Goal: Information Seeking & Learning: Learn about a topic

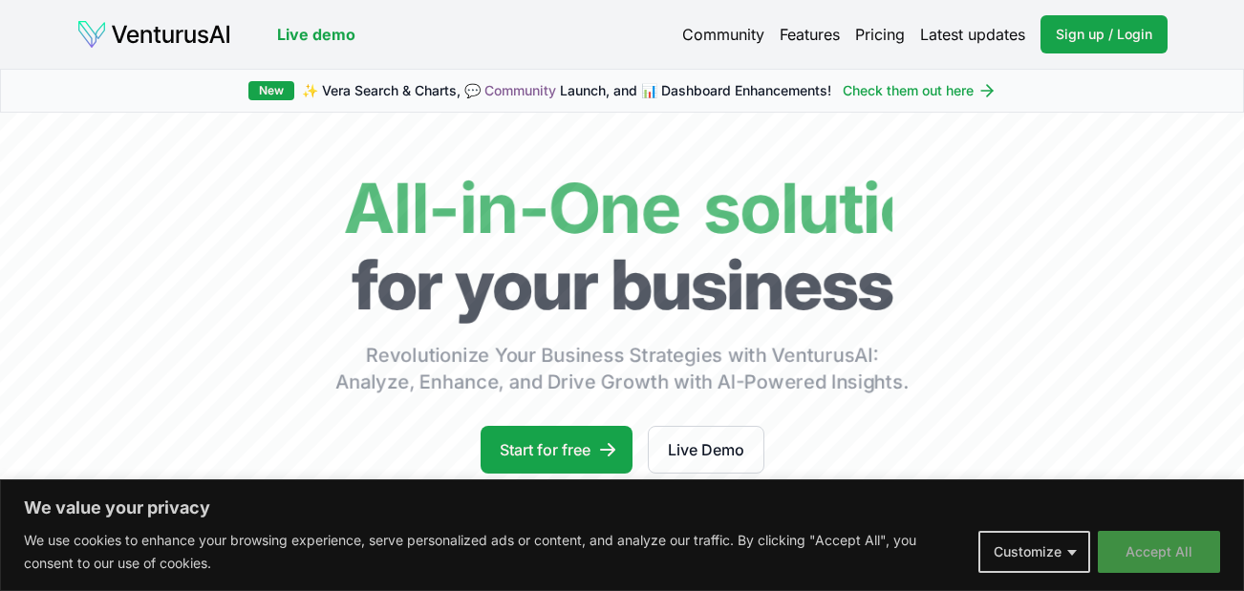
click at [1192, 553] on button "Accept All" at bounding box center [1159, 552] width 122 height 42
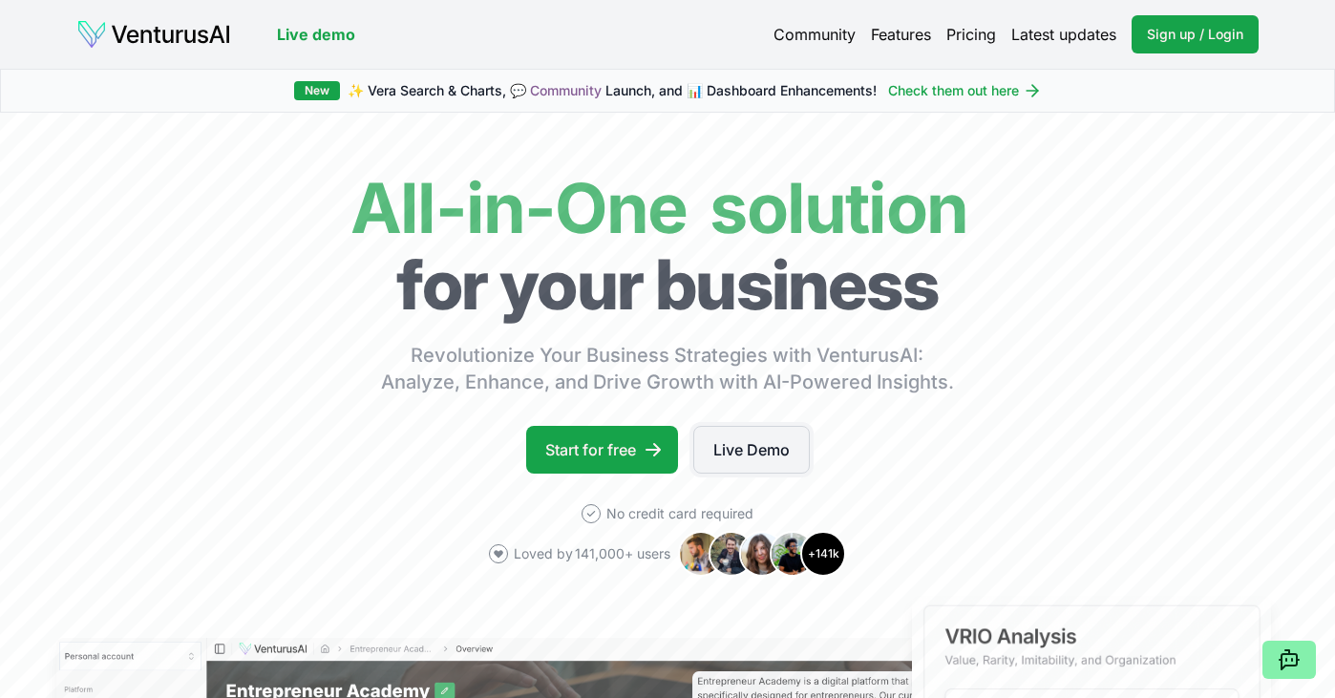
click at [785, 462] on link "Live Demo" at bounding box center [752, 450] width 117 height 48
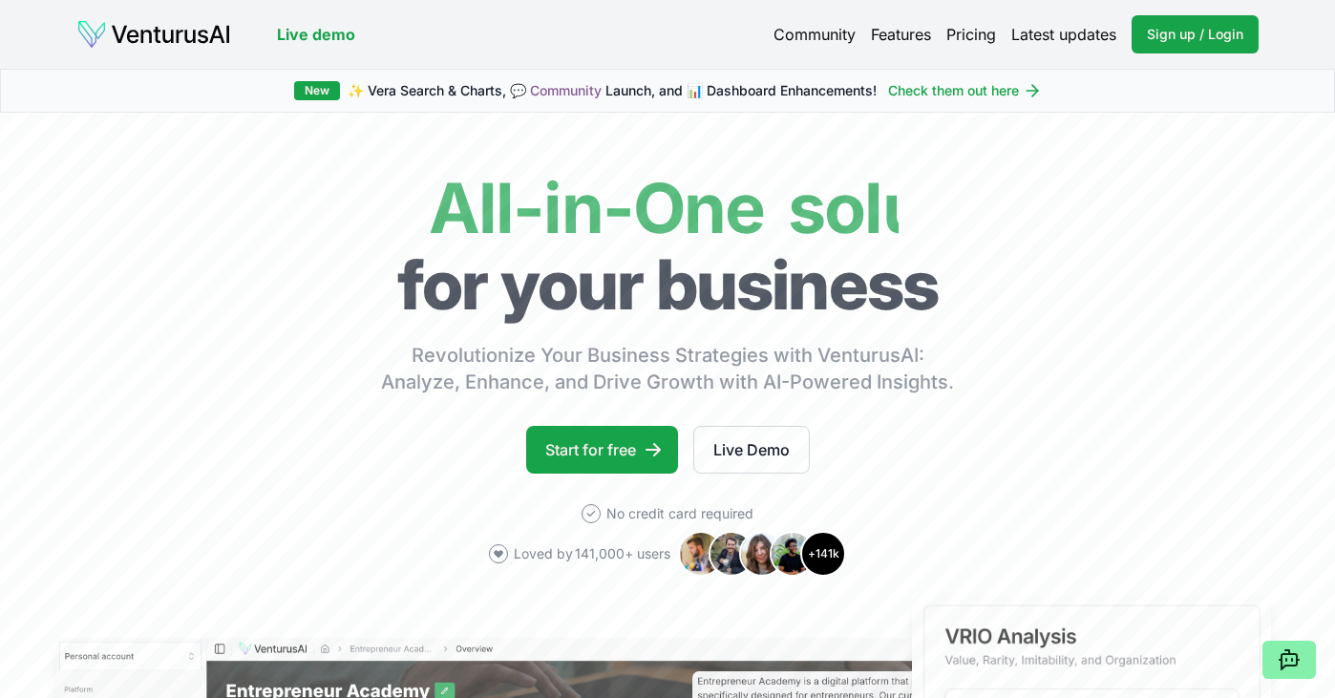
click at [981, 30] on link "Pricing" at bounding box center [972, 34] width 50 height 23
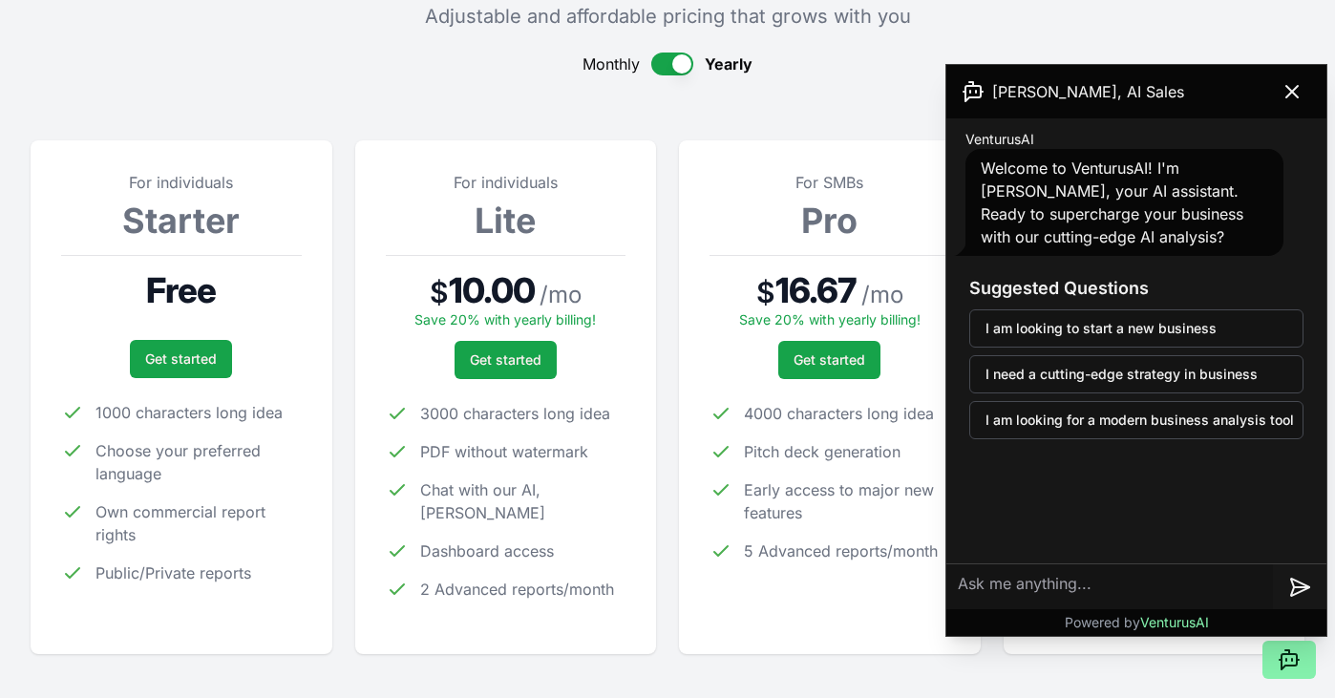
scroll to position [163, 0]
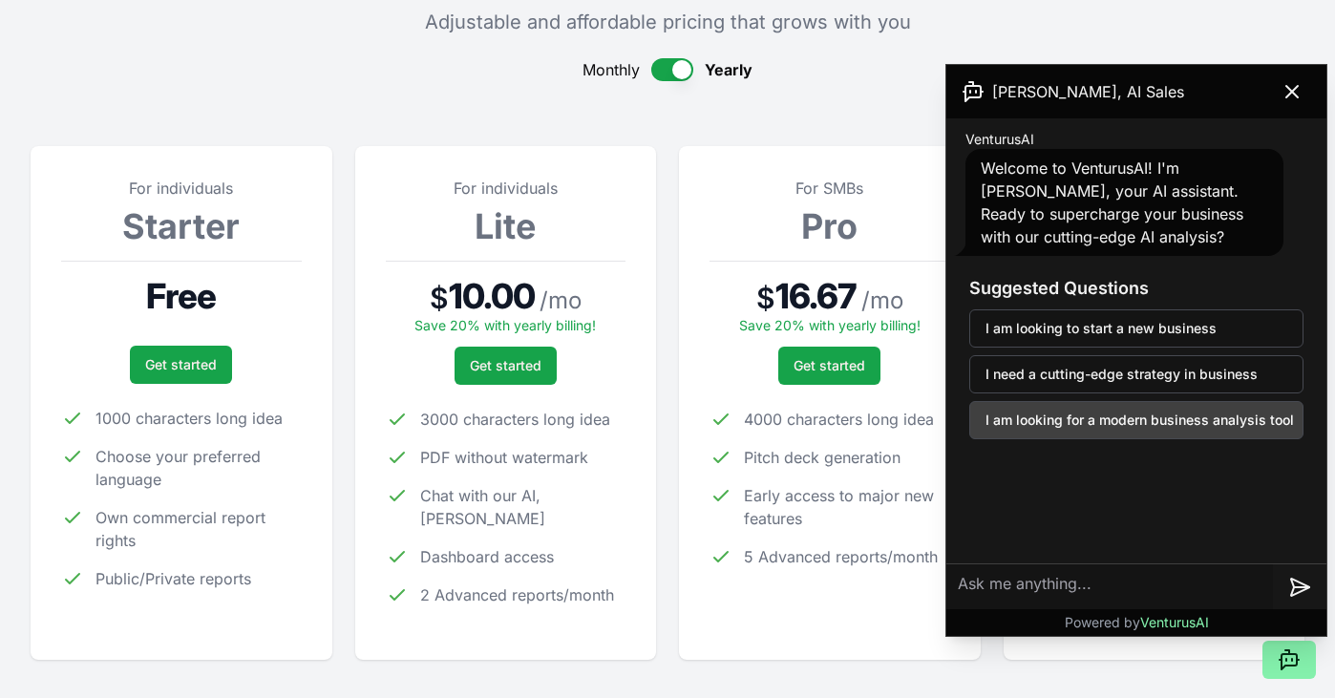
click at [1175, 425] on button "I am looking for a modern business analysis tool" at bounding box center [1137, 420] width 334 height 38
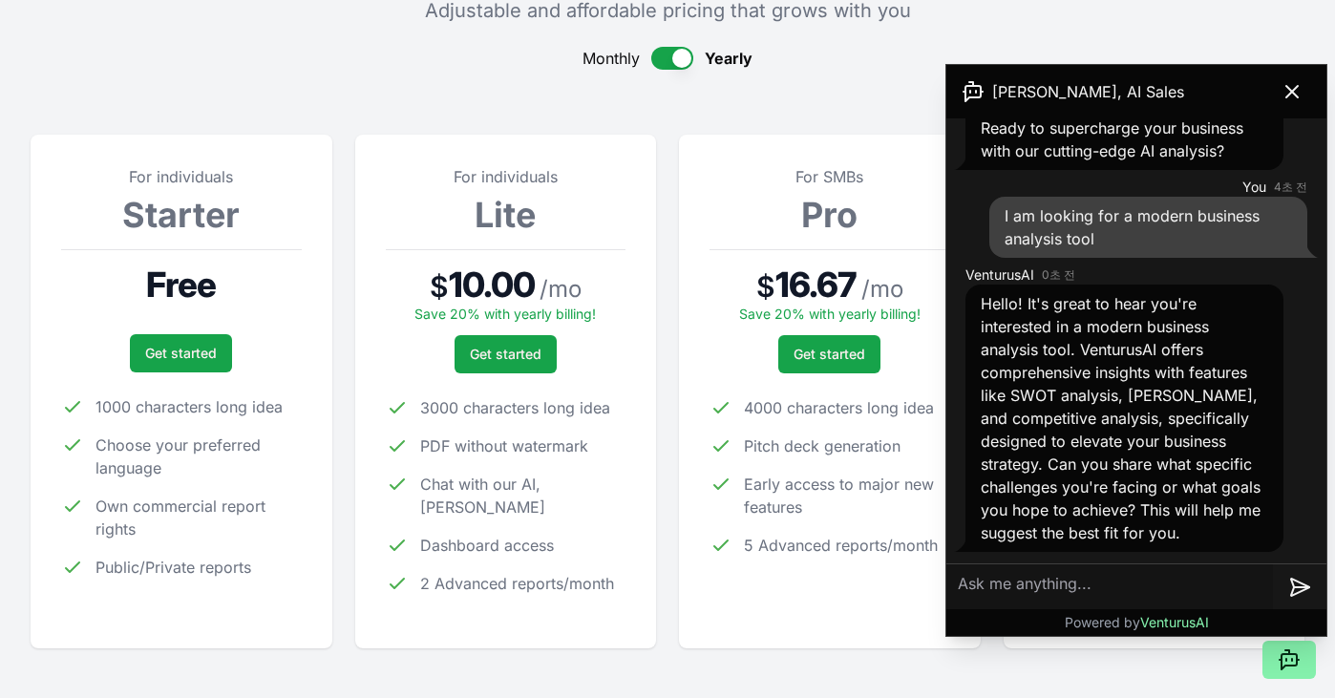
scroll to position [588, 0]
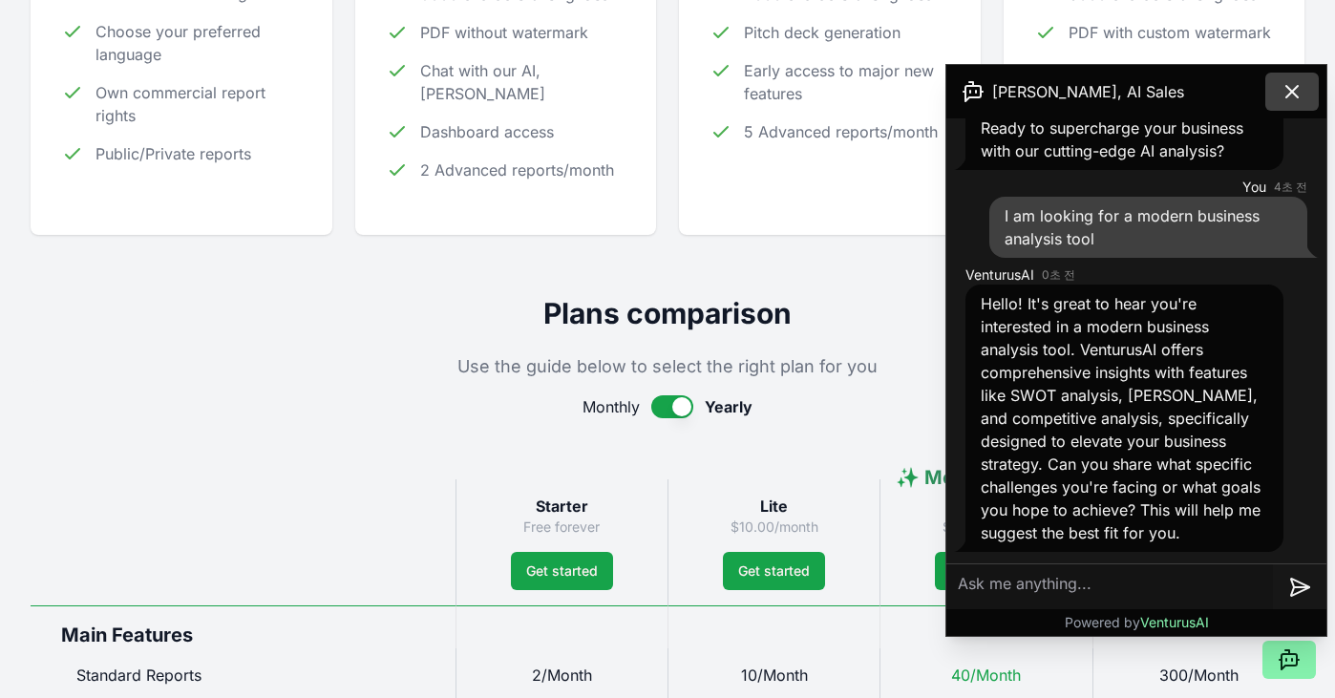
click at [1243, 89] on icon at bounding box center [1292, 91] width 23 height 23
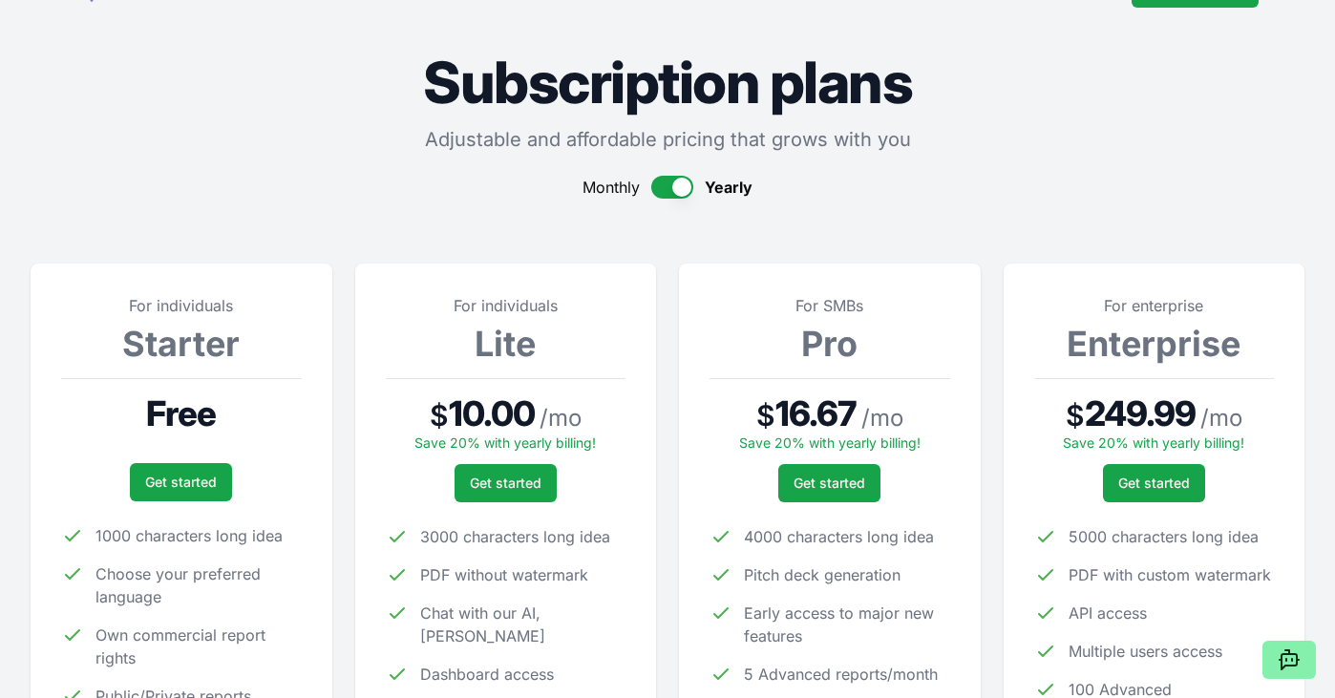
scroll to position [0, 0]
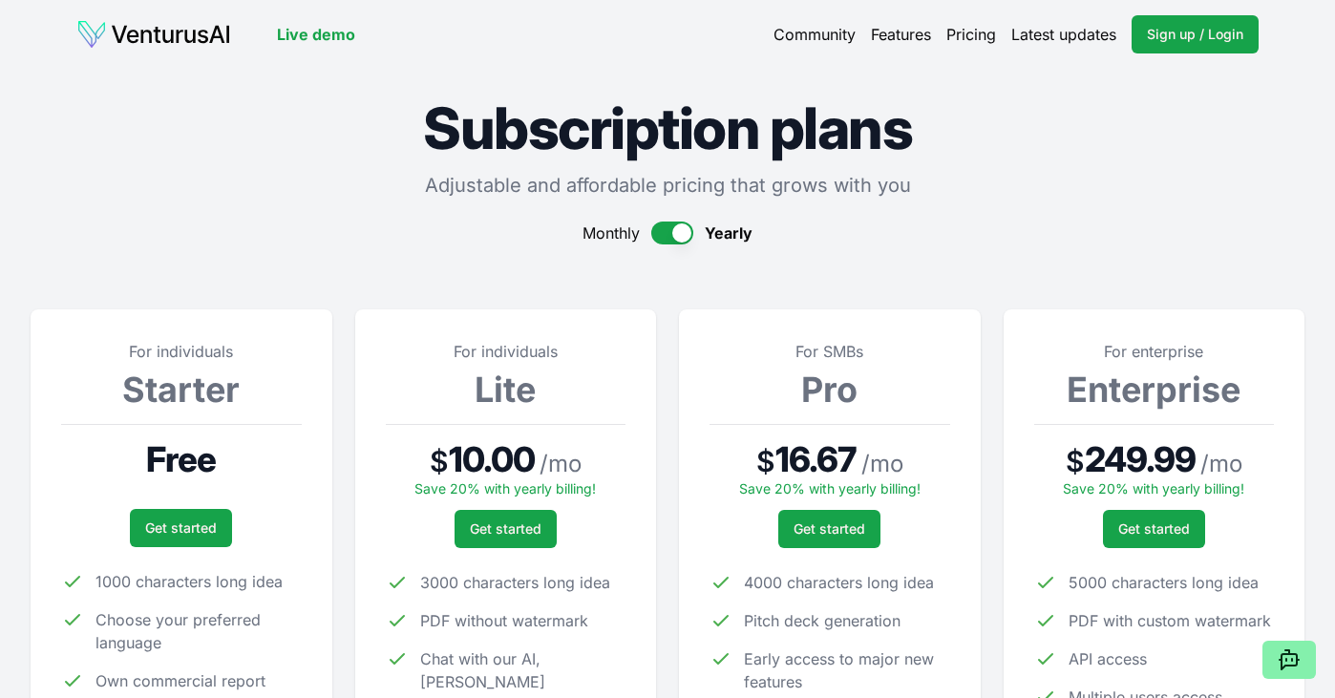
click at [903, 32] on link "Features" at bounding box center [901, 34] width 60 height 23
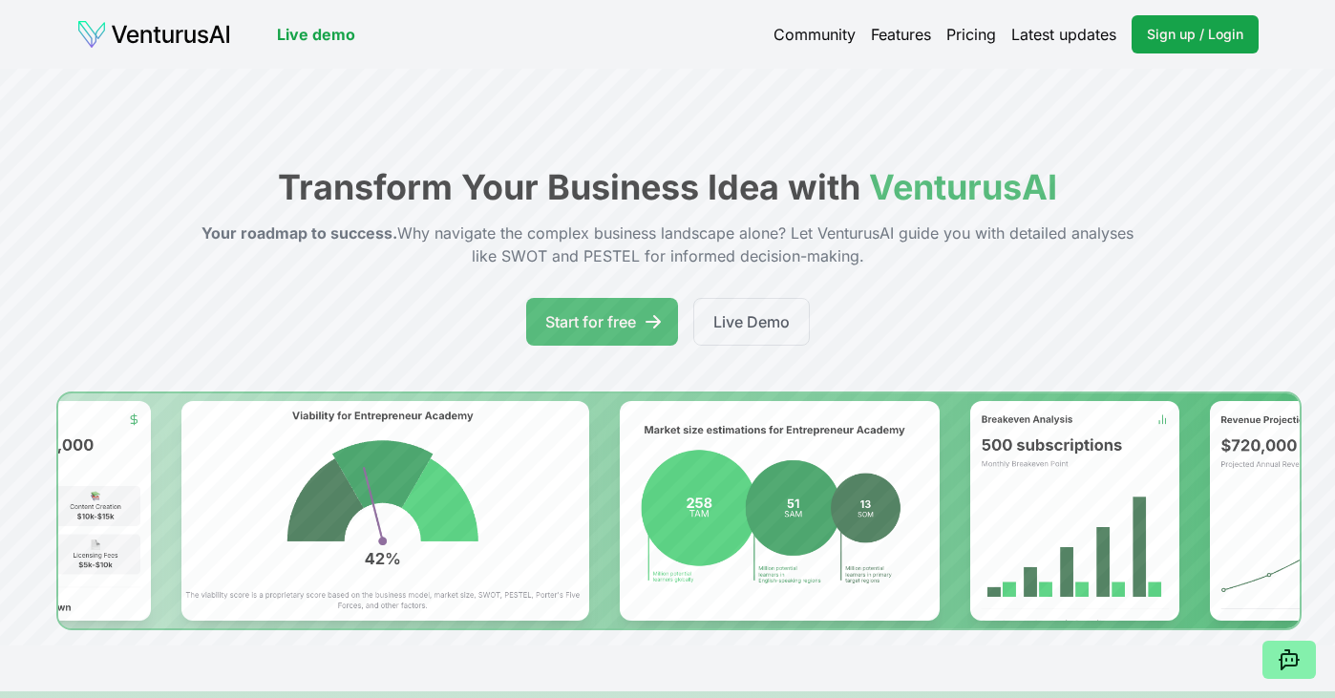
click at [977, 36] on link "Pricing" at bounding box center [972, 34] width 50 height 23
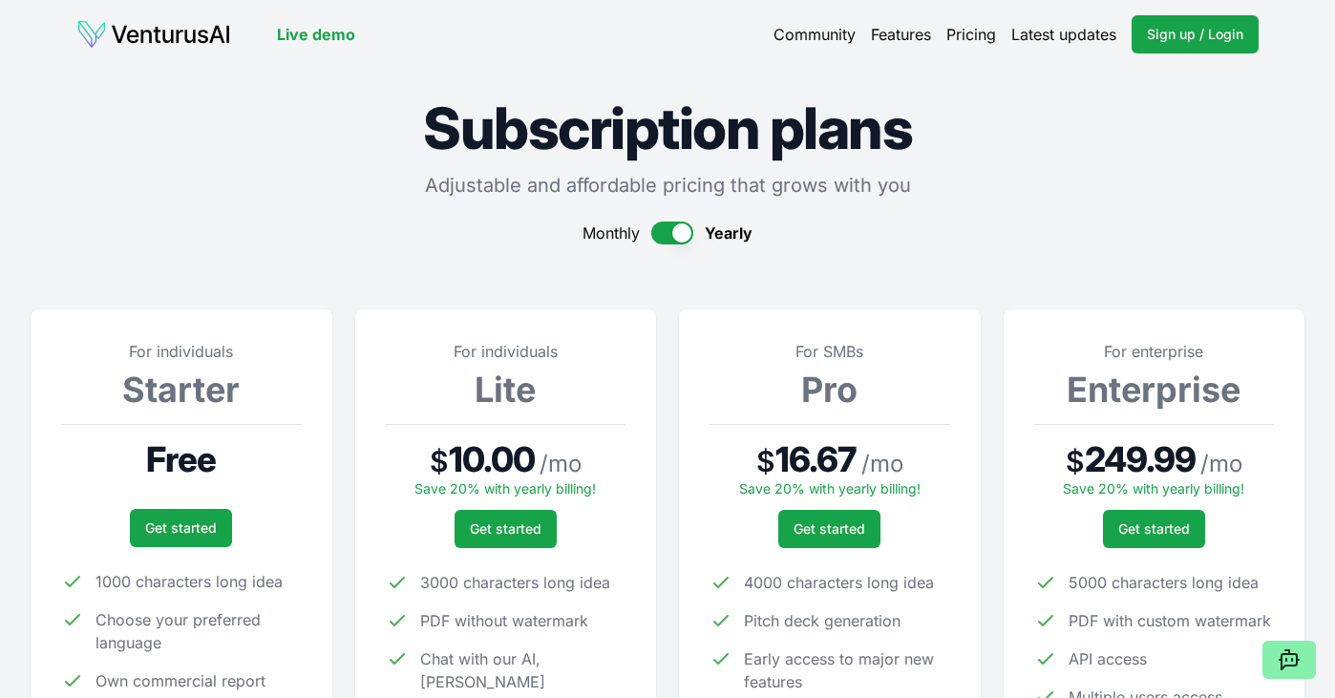
click at [902, 30] on link "Features" at bounding box center [901, 34] width 60 height 23
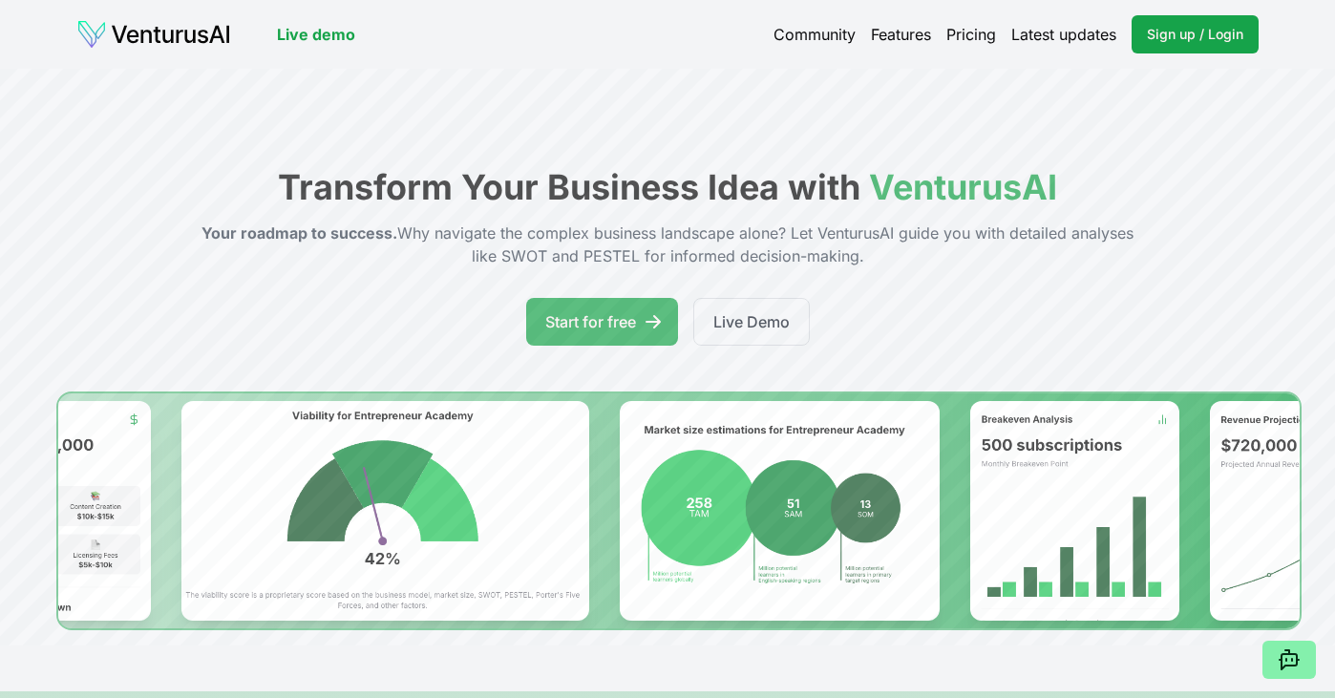
click at [819, 37] on link "Community" at bounding box center [815, 34] width 82 height 23
